Goal: Task Accomplishment & Management: Use online tool/utility

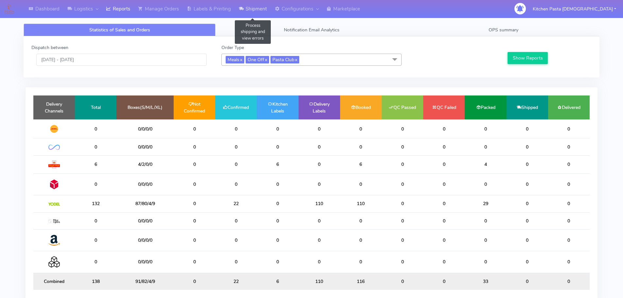
click at [257, 9] on link "Shipment" at bounding box center [253, 9] width 36 height 18
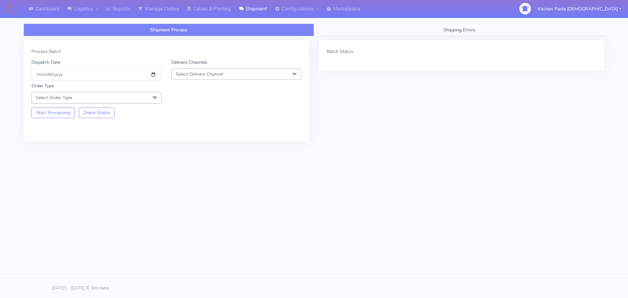
click at [210, 71] on span "Select Delivery Channel" at bounding box center [199, 74] width 47 height 6
click at [195, 148] on div "Yodel" at bounding box center [236, 147] width 123 height 7
click at [130, 97] on span "Select Order Type" at bounding box center [96, 97] width 130 height 11
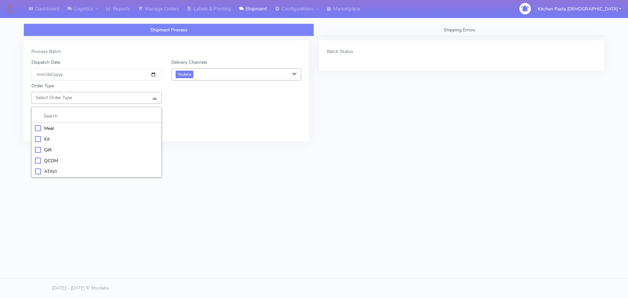
click at [65, 130] on div "Meal" at bounding box center [96, 128] width 123 height 7
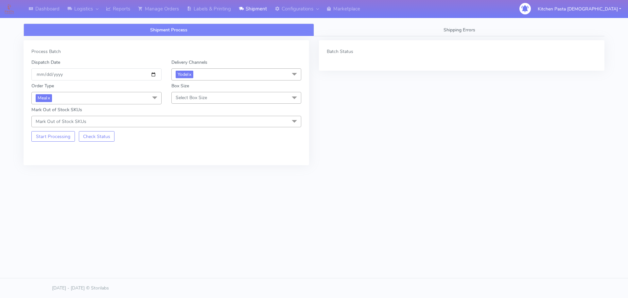
click at [209, 99] on span "Select Box Size" at bounding box center [236, 97] width 130 height 11
click at [194, 145] on li "Medium" at bounding box center [236, 150] width 129 height 11
click at [50, 137] on button "Start Processing" at bounding box center [52, 136] width 43 height 10
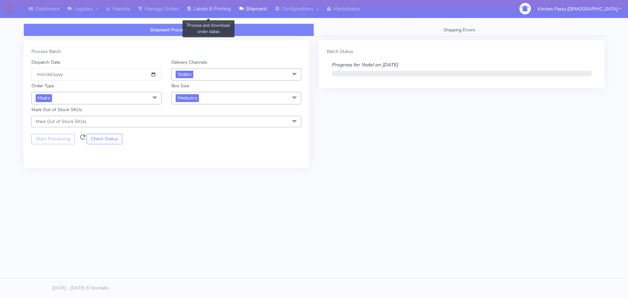
click at [217, 3] on link "Labels & Printing" at bounding box center [209, 9] width 52 height 18
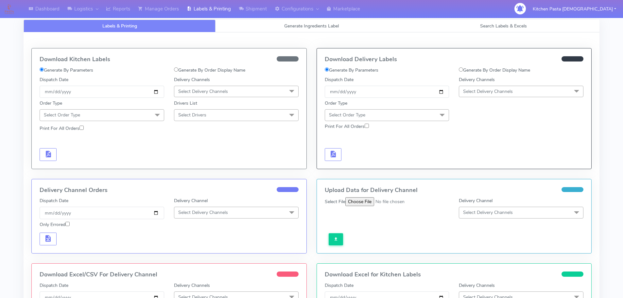
click at [499, 95] on span "Select Delivery Channels" at bounding box center [521, 91] width 125 height 11
click at [479, 162] on div "Yodel" at bounding box center [520, 165] width 117 height 7
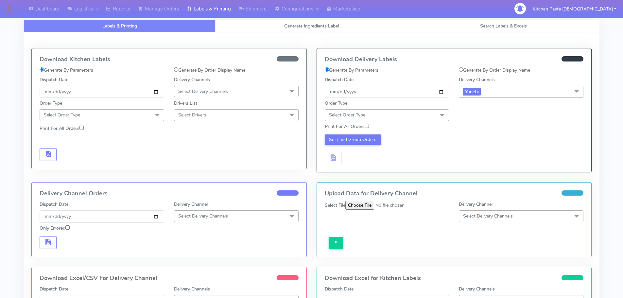
click at [437, 112] on span at bounding box center [442, 115] width 13 height 12
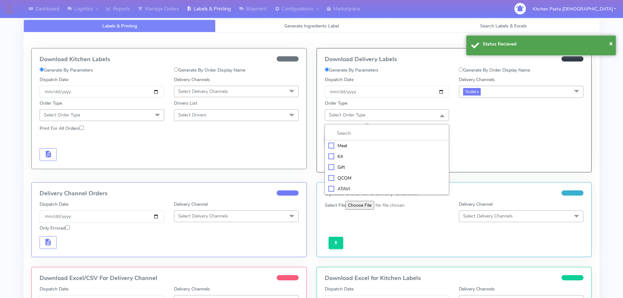
click at [396, 148] on div "Meal" at bounding box center [386, 145] width 117 height 7
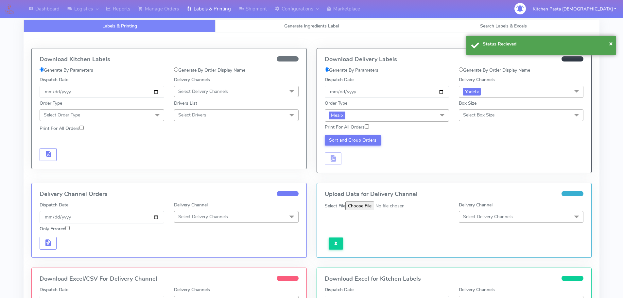
click at [489, 112] on span "Select Box Size" at bounding box center [478, 115] width 31 height 6
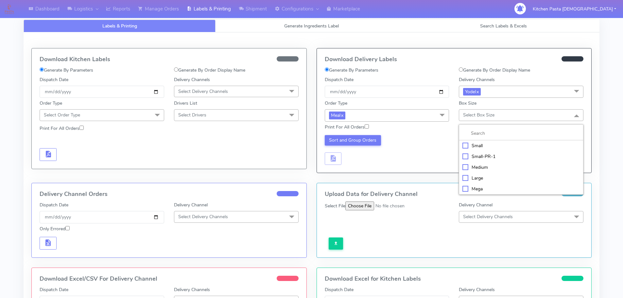
click at [480, 164] on div "Medium" at bounding box center [520, 167] width 117 height 7
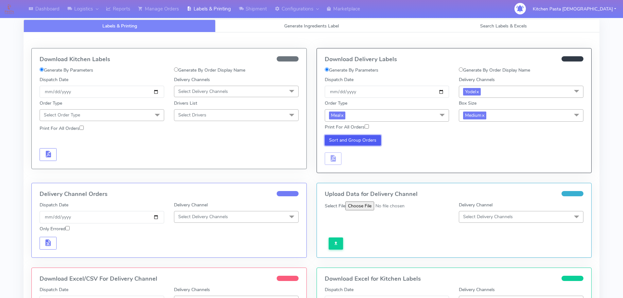
click at [361, 141] on button "Sort and Group Orders" at bounding box center [353, 140] width 57 height 10
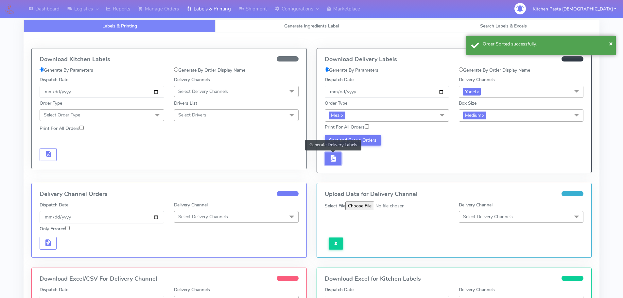
click at [327, 155] on button "button" at bounding box center [333, 158] width 17 height 13
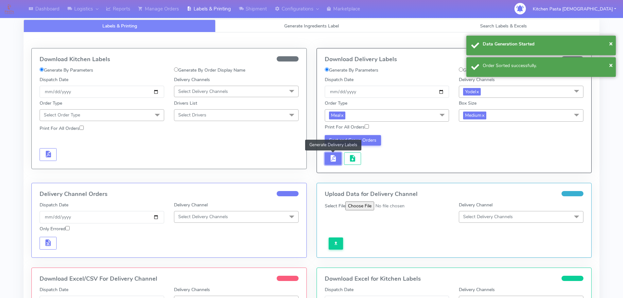
click at [341, 155] on button "button" at bounding box center [333, 158] width 17 height 13
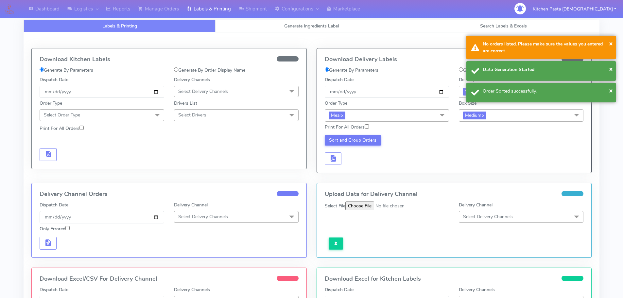
click at [353, 155] on div "Sort and Group Orders" at bounding box center [387, 150] width 134 height 30
click at [323, 154] on div "Sort and Group Orders" at bounding box center [387, 150] width 134 height 30
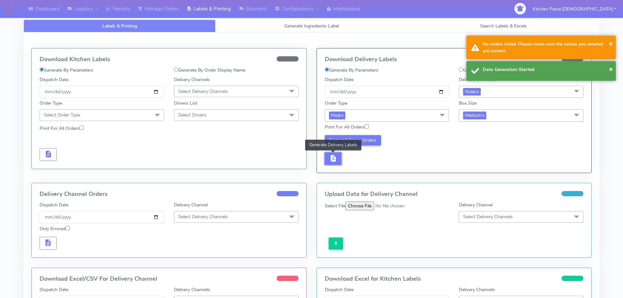
click at [333, 157] on span "button" at bounding box center [333, 160] width 8 height 6
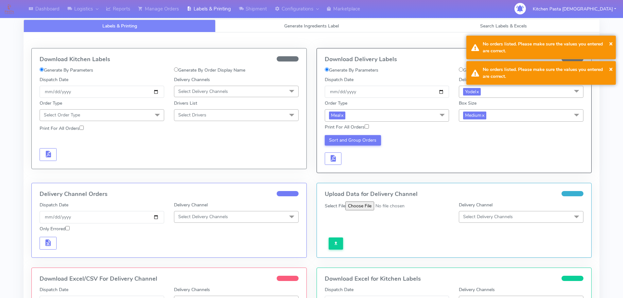
click at [360, 124] on label "Print For All Orders" at bounding box center [347, 127] width 44 height 7
click at [365, 124] on input "Print For All Orders" at bounding box center [367, 126] width 4 height 4
checkbox input "true"
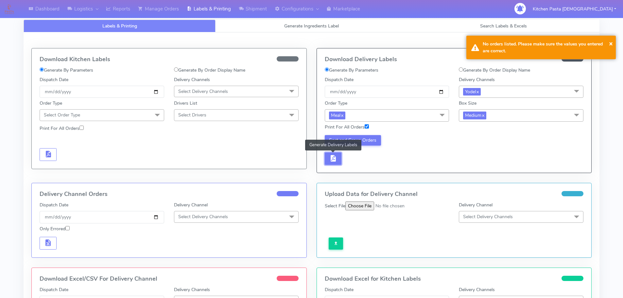
click at [328, 161] on button "button" at bounding box center [333, 158] width 17 height 13
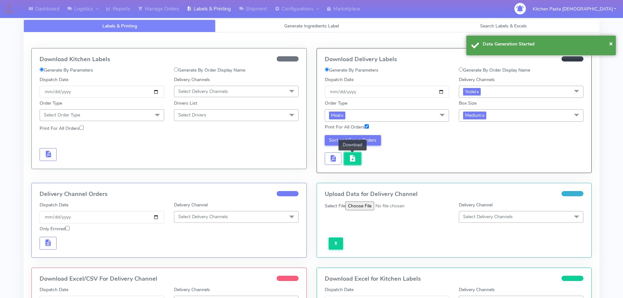
click at [352, 161] on span "button" at bounding box center [353, 160] width 8 height 6
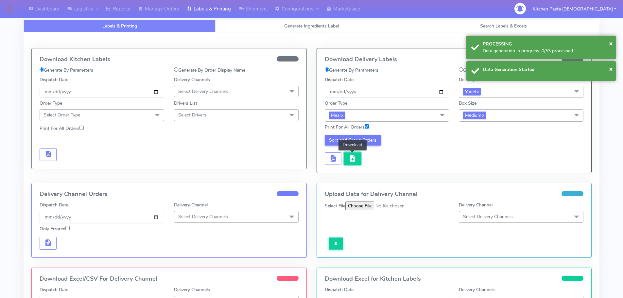
click at [355, 161] on span "button" at bounding box center [353, 160] width 8 height 6
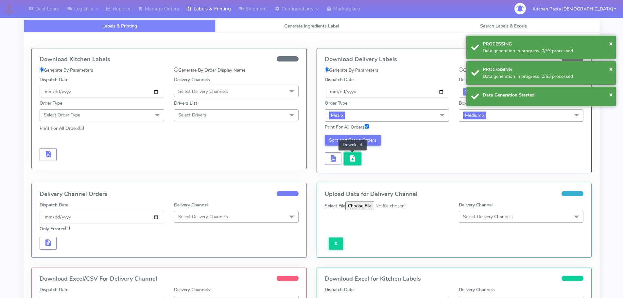
click at [349, 164] on button "button" at bounding box center [352, 158] width 17 height 13
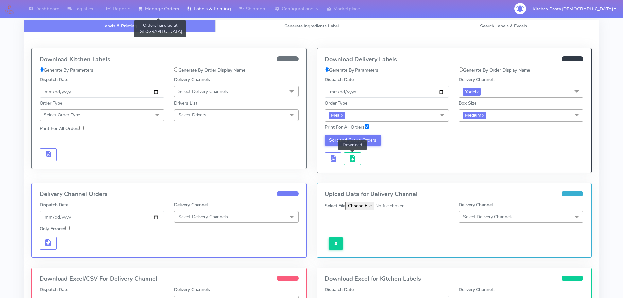
click at [170, 9] on link "Manage Orders" at bounding box center [158, 9] width 49 height 18
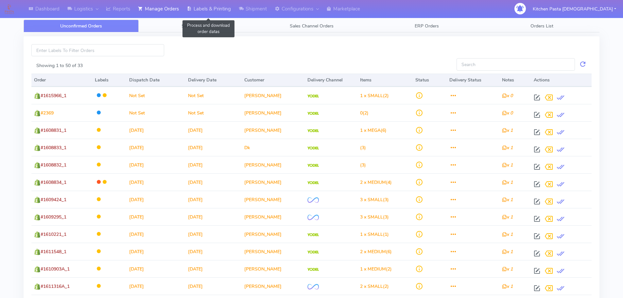
click at [200, 12] on link "Labels & Printing" at bounding box center [209, 9] width 52 height 18
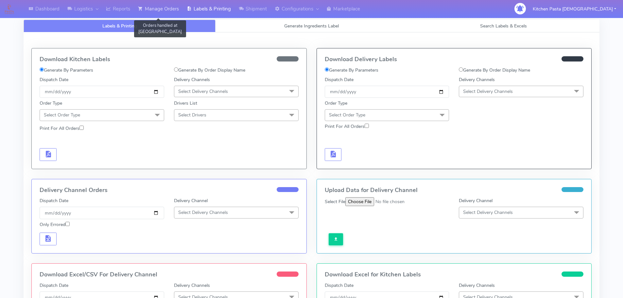
click at [169, 11] on link "Manage Orders" at bounding box center [158, 9] width 49 height 18
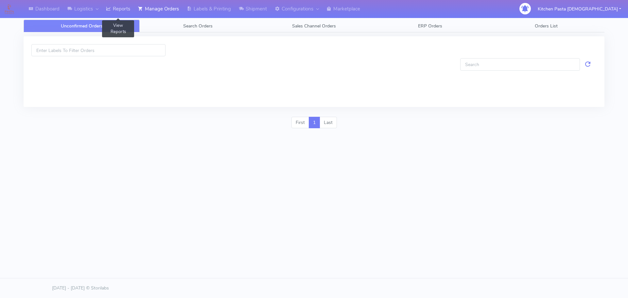
click at [127, 10] on link "Reports" at bounding box center [118, 9] width 32 height 18
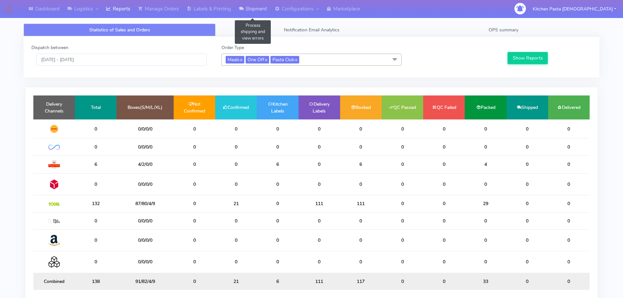
click at [257, 12] on link "Shipment" at bounding box center [253, 9] width 36 height 18
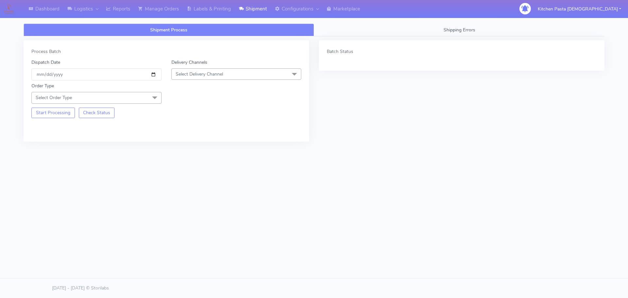
click at [212, 74] on span "Select Delivery Channel" at bounding box center [199, 74] width 47 height 6
click at [188, 147] on div "Yodel" at bounding box center [236, 147] width 123 height 7
click at [137, 101] on span "Select Order Type" at bounding box center [96, 97] width 130 height 11
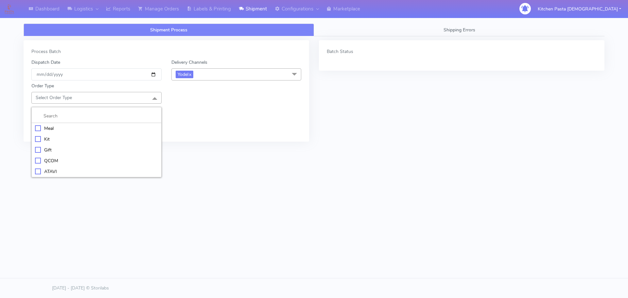
click at [123, 128] on div "Meal" at bounding box center [96, 128] width 123 height 7
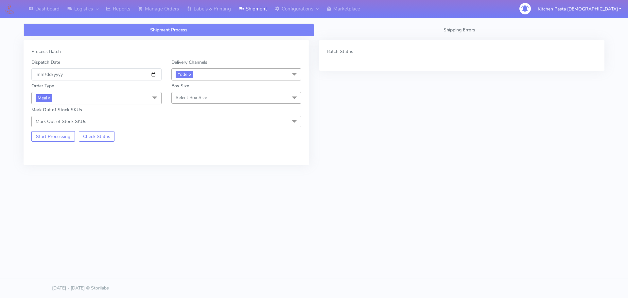
click at [182, 99] on span "Select Box Size" at bounding box center [191, 98] width 31 height 6
click at [192, 129] on div "Small" at bounding box center [236, 128] width 123 height 7
click at [58, 137] on button "Start Processing" at bounding box center [52, 136] width 43 height 10
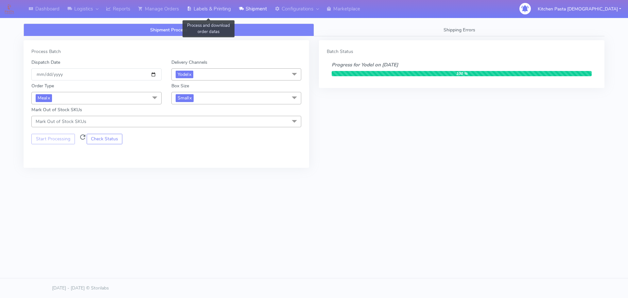
click at [213, 10] on link "Labels & Printing" at bounding box center [209, 9] width 52 height 18
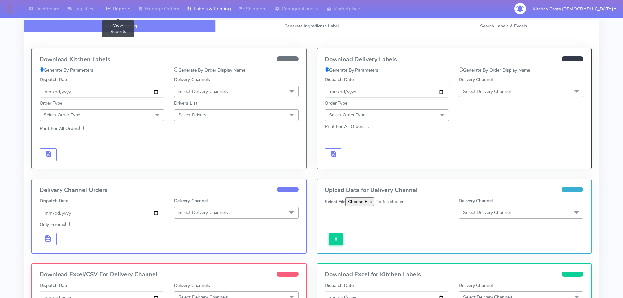
click at [121, 9] on link "Reports" at bounding box center [118, 9] width 32 height 18
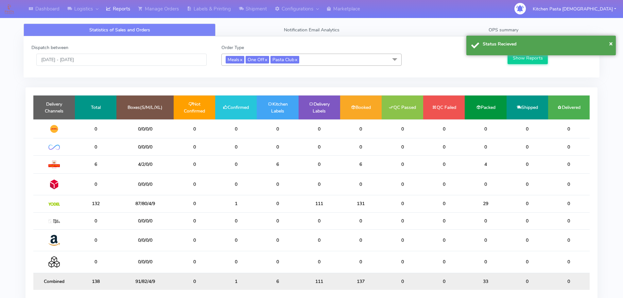
click at [324, 56] on span "Meals x One Off x Pasta Club x" at bounding box center [311, 60] width 180 height 12
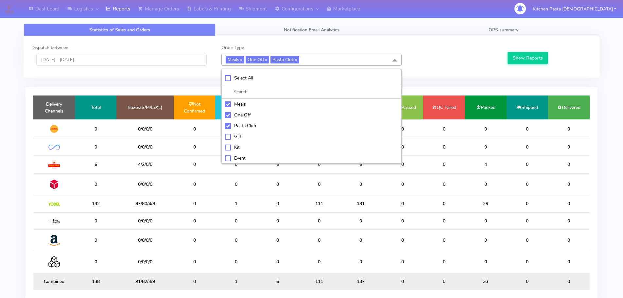
click at [244, 127] on div "Pasta Club" at bounding box center [311, 125] width 173 height 7
checkbox input "false"
click at [237, 116] on div "One Off" at bounding box center [311, 115] width 173 height 7
checkbox input "false"
click at [233, 97] on li at bounding box center [312, 92] width 180 height 14
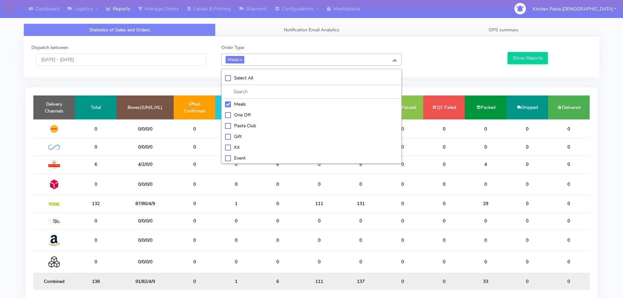
click at [247, 149] on div "Kit" at bounding box center [311, 147] width 173 height 7
checkbox input "true"
click at [242, 61] on link "x" at bounding box center [240, 59] width 3 height 7
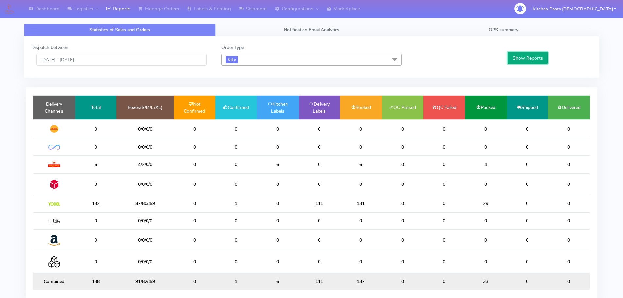
click at [520, 63] on button "Show Reports" at bounding box center [528, 58] width 40 height 12
click at [238, 61] on span "Kit x" at bounding box center [232, 60] width 12 height 8
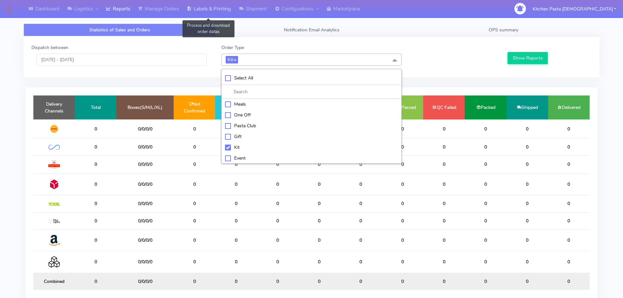
click at [200, 6] on link "Labels & Printing" at bounding box center [209, 9] width 52 height 18
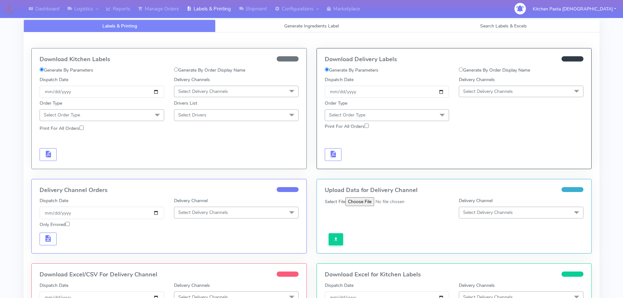
click at [504, 90] on span "Select Delivery Channels" at bounding box center [488, 91] width 50 height 6
click at [473, 168] on div "Yodel" at bounding box center [520, 165] width 117 height 7
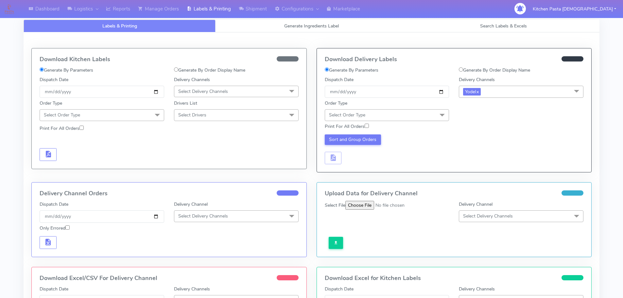
click at [430, 111] on span "Select Order Type" at bounding box center [387, 114] width 125 height 11
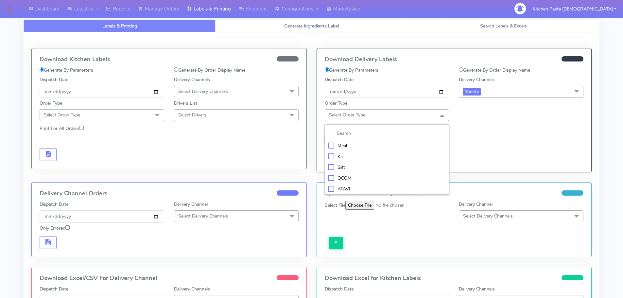
click at [386, 147] on div "Meal" at bounding box center [386, 145] width 117 height 7
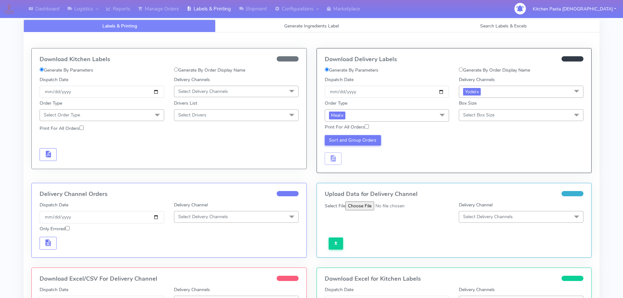
click at [476, 115] on span "Select Box Size" at bounding box center [478, 115] width 31 height 6
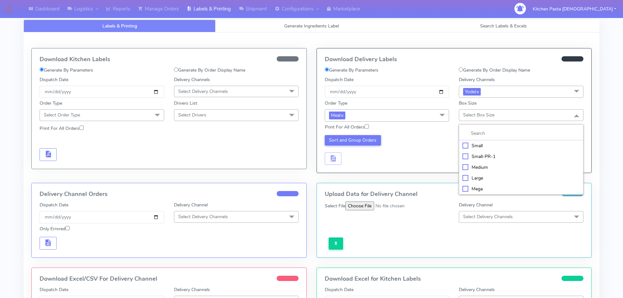
click at [479, 144] on div "Small" at bounding box center [520, 145] width 117 height 7
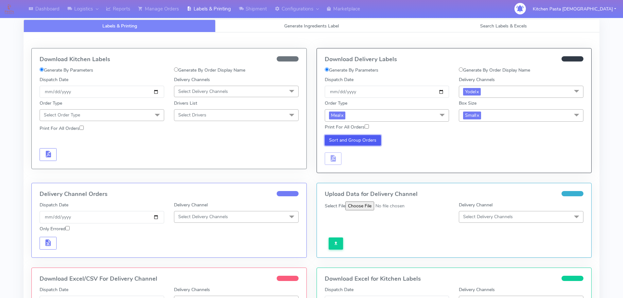
click at [370, 140] on button "Sort and Group Orders" at bounding box center [353, 140] width 57 height 10
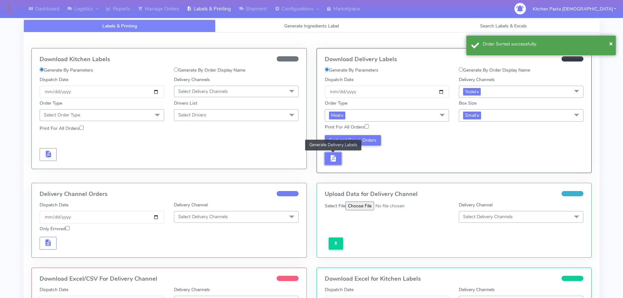
click at [340, 162] on button "button" at bounding box center [333, 158] width 17 height 13
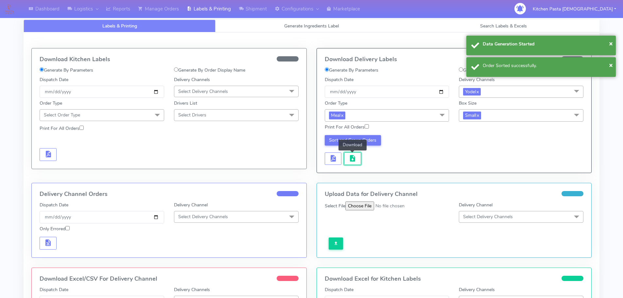
click at [350, 162] on span "button" at bounding box center [353, 160] width 8 height 6
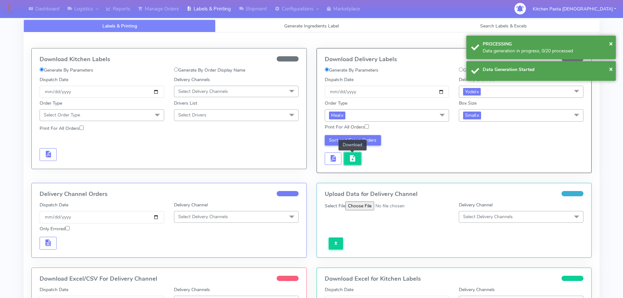
click at [351, 159] on span "button" at bounding box center [353, 160] width 8 height 6
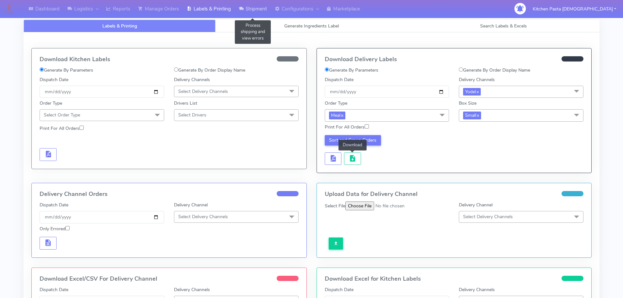
click at [237, 4] on link "Shipment" at bounding box center [253, 9] width 36 height 18
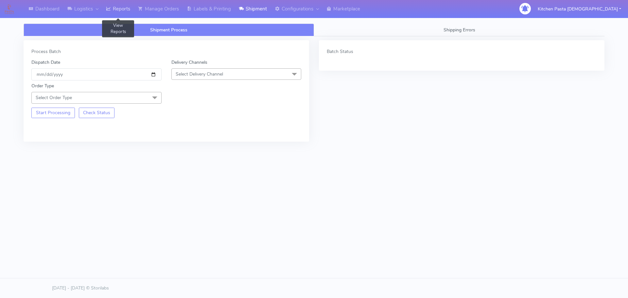
click at [129, 9] on link "Reports" at bounding box center [118, 9] width 32 height 18
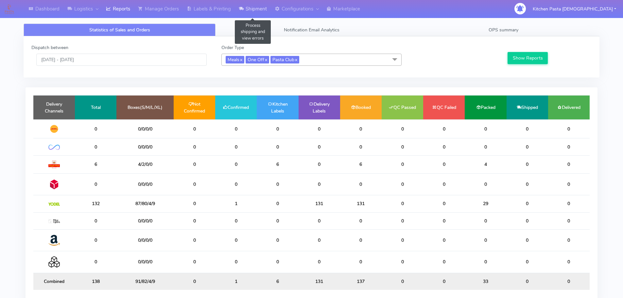
click at [250, 13] on link "Shipment" at bounding box center [253, 9] width 36 height 18
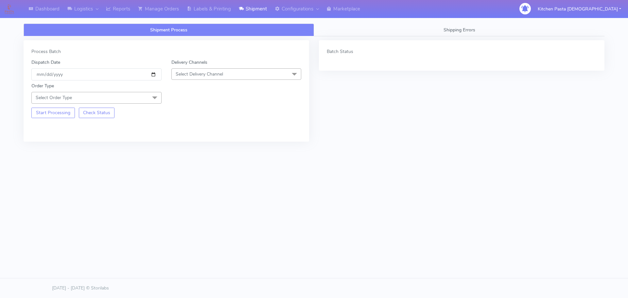
click at [245, 71] on span "Select Delivery Channel" at bounding box center [236, 73] width 130 height 11
click at [193, 147] on div "Yodel" at bounding box center [236, 147] width 123 height 7
click at [140, 97] on span "Select Order Type" at bounding box center [96, 97] width 130 height 11
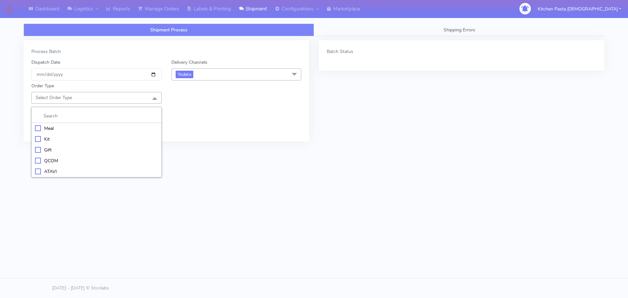
click at [86, 129] on div "Meal" at bounding box center [96, 128] width 123 height 7
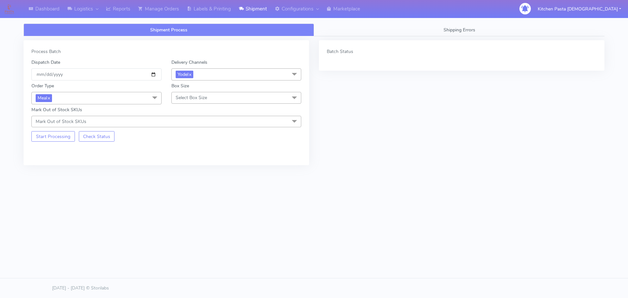
click at [202, 96] on span "Select Box Size" at bounding box center [191, 98] width 31 height 6
click at [184, 160] on div "Large" at bounding box center [236, 160] width 123 height 7
click at [52, 138] on button "Start Processing" at bounding box center [52, 136] width 43 height 10
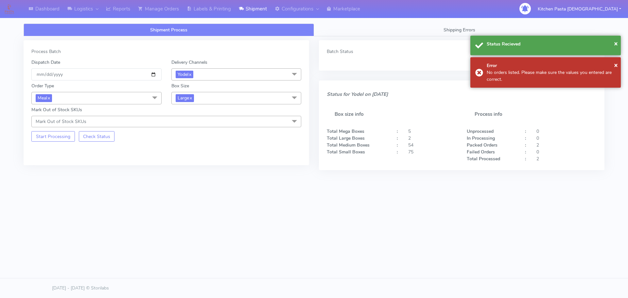
drag, startPoint x: 214, startPoint y: 93, endPoint x: 214, endPoint y: 97, distance: 4.3
click at [214, 93] on span "Large x" at bounding box center [236, 98] width 130 height 12
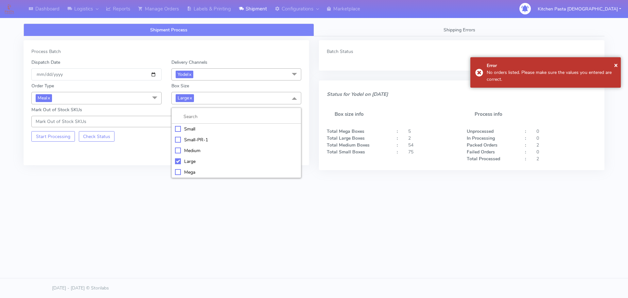
click at [185, 170] on div "Mega" at bounding box center [236, 172] width 123 height 7
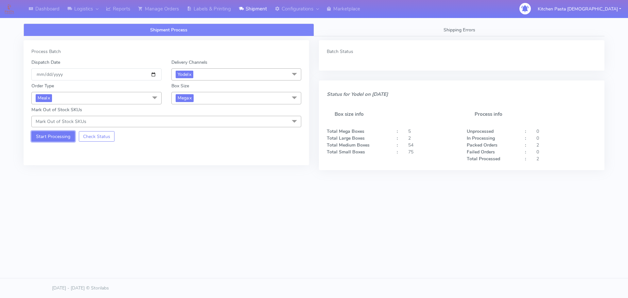
click at [61, 136] on button "Start Processing" at bounding box center [52, 136] width 43 height 10
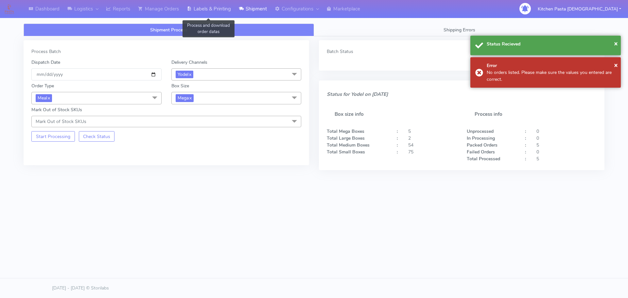
click at [199, 13] on link "Labels & Printing" at bounding box center [209, 9] width 52 height 18
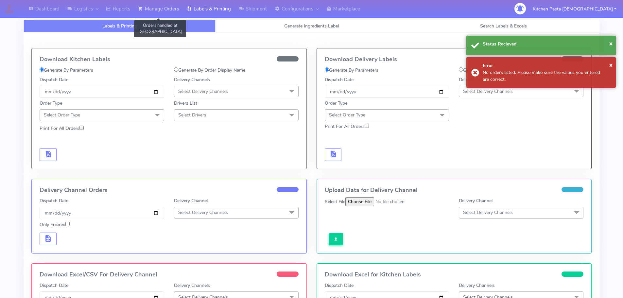
click at [169, 9] on link "Manage Orders" at bounding box center [158, 9] width 49 height 18
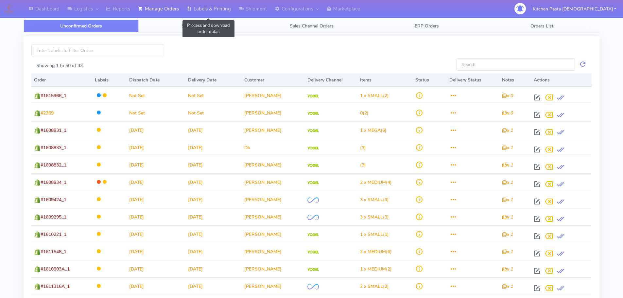
click at [212, 11] on link "Labels & Printing" at bounding box center [209, 9] width 52 height 18
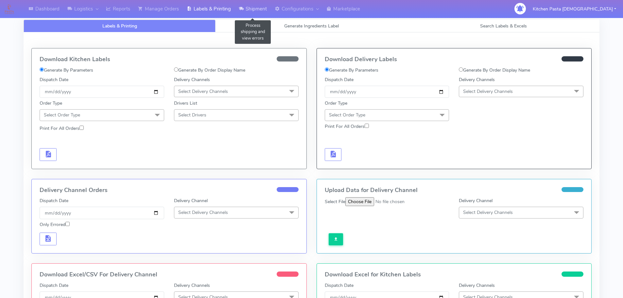
click at [258, 11] on link "Shipment" at bounding box center [253, 9] width 36 height 18
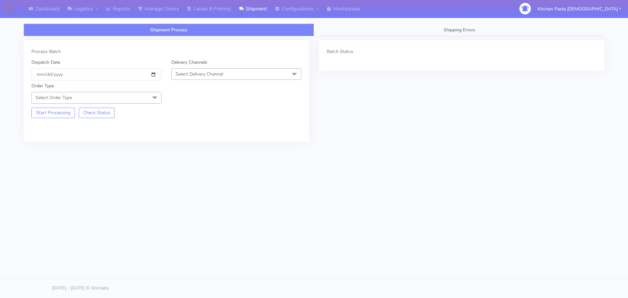
click at [233, 76] on span "Select Delivery Channel" at bounding box center [236, 73] width 130 height 11
click at [191, 143] on li "Yodel" at bounding box center [236, 147] width 129 height 11
click at [141, 99] on span "Select Order Type" at bounding box center [96, 97] width 130 height 11
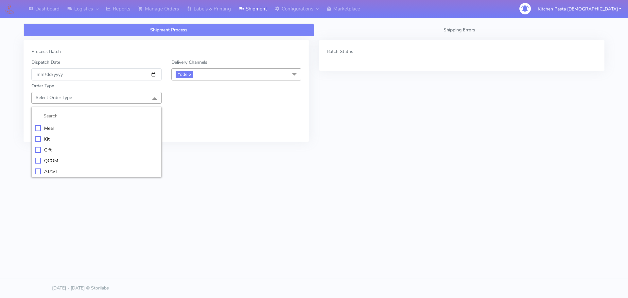
click at [107, 131] on div "Meal" at bounding box center [96, 128] width 123 height 7
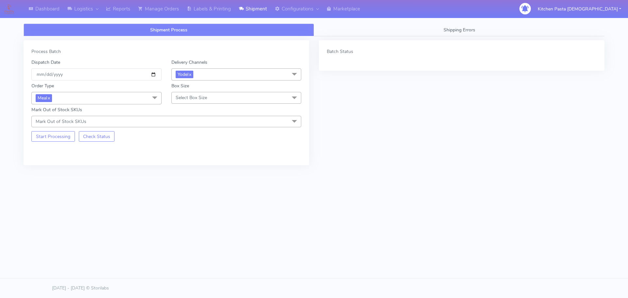
click at [183, 93] on span "Select Box Size" at bounding box center [236, 97] width 130 height 11
click at [197, 147] on div "Medium" at bounding box center [236, 150] width 123 height 7
click at [60, 139] on button "Start Processing" at bounding box center [52, 136] width 43 height 10
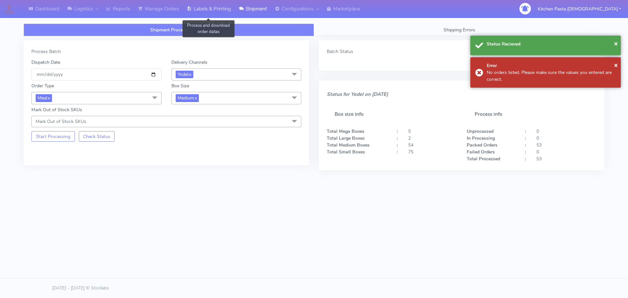
click at [188, 14] on link "Labels & Printing" at bounding box center [209, 9] width 52 height 18
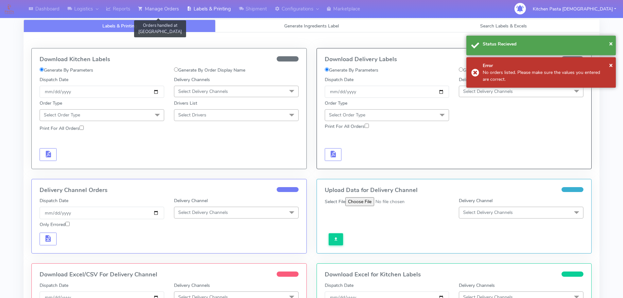
click at [155, 9] on link "Manage Orders" at bounding box center [158, 9] width 49 height 18
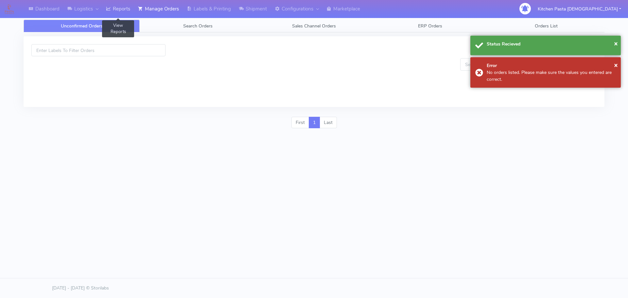
click at [121, 9] on link "Reports" at bounding box center [118, 9] width 32 height 18
